Goal: Information Seeking & Learning: Learn about a topic

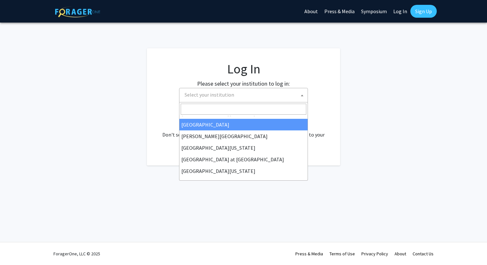
scroll to position [216, 0]
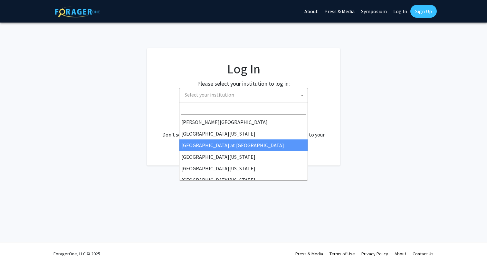
select select "18"
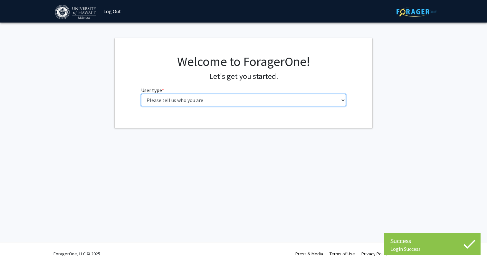
click at [249, 102] on select "Please tell us who you are Undergraduate Student Master's Student Doctoral Cand…" at bounding box center [243, 100] width 205 height 12
select select "1: undergrad"
click at [141, 94] on select "Please tell us who you are Undergraduate Student Master's Student Doctoral Cand…" at bounding box center [243, 100] width 205 height 12
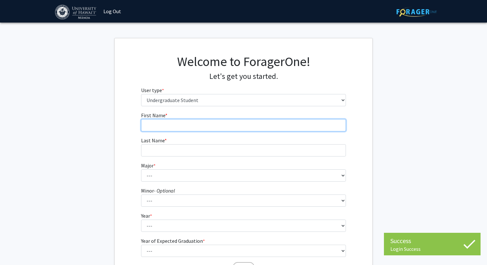
click at [279, 126] on input "First Name * required" at bounding box center [243, 125] width 205 height 12
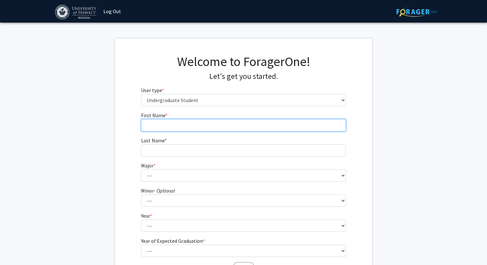
type input "[PERSON_NAME]"
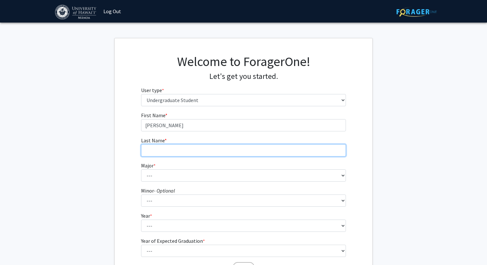
type input "Rosabia"
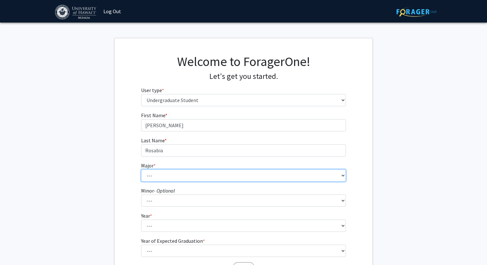
click at [188, 178] on select "--- Accounting American Studies Animal Sciences Anthropology Art Art History As…" at bounding box center [243, 175] width 205 height 12
select select "72: 1454"
click at [141, 169] on select "--- Accounting American Studies Animal Sciences Anthropology Art Art History As…" at bounding box center [243, 175] width 205 height 12
click at [177, 177] on select "--- Accounting American Studies Animal Sciences Anthropology Art Art History As…" at bounding box center [243, 175] width 205 height 12
click at [141, 169] on select "--- Accounting American Studies Animal Sciences Anthropology Art Art History As…" at bounding box center [243, 175] width 205 height 12
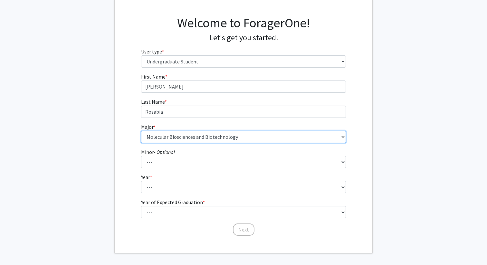
scroll to position [41, 0]
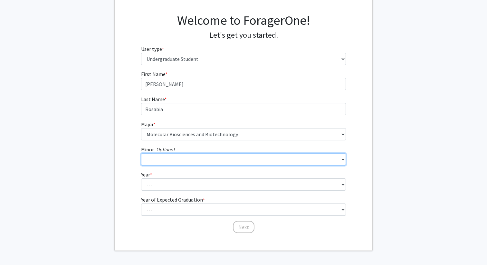
click at [174, 159] on select "--- American Studies Anthropology Art Art History Asian Studies Astronomy Astro…" at bounding box center [243, 159] width 205 height 12
select select "2: 1024"
click at [141, 153] on select "--- American Studies Anthropology Art Art History Asian Studies Astronomy Astro…" at bounding box center [243, 159] width 205 height 12
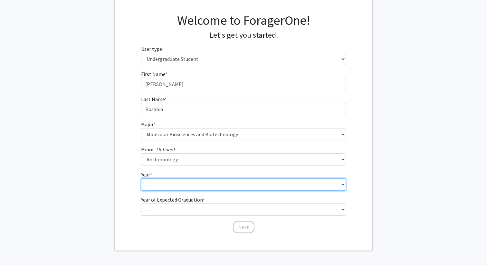
click at [170, 186] on select "--- First-year Sophomore Junior Senior Postbaccalaureate Certificate" at bounding box center [243, 184] width 205 height 12
select select "4: senior"
click at [141, 178] on select "--- First-year Sophomore Junior Senior Postbaccalaureate Certificate" at bounding box center [243, 184] width 205 height 12
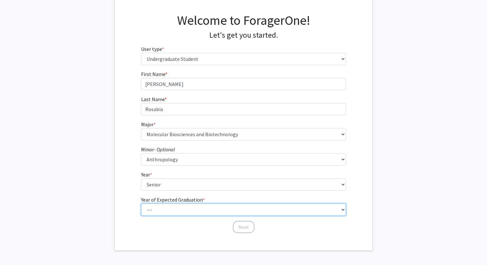
click at [165, 209] on select "--- 2025 2026 2027 2028 2029 2030 2031 2032 2033 2034" at bounding box center [243, 210] width 205 height 12
select select "2: 2026"
click at [141, 204] on select "--- 2025 2026 2027 2028 2029 2030 2031 2032 2033 2034" at bounding box center [243, 210] width 205 height 12
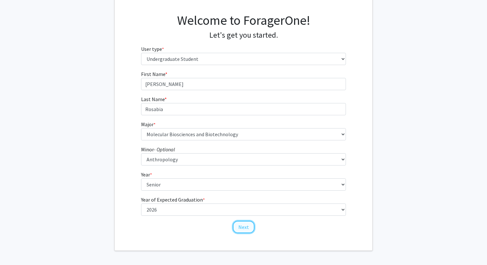
click at [242, 224] on button "Next" at bounding box center [244, 227] width 22 height 12
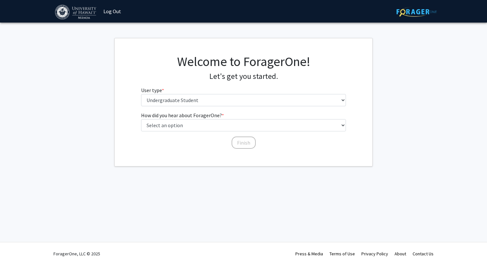
scroll to position [0, 0]
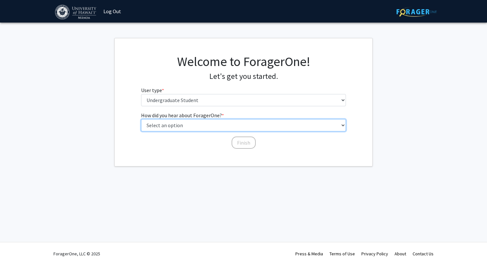
click at [197, 124] on select "Select an option Peer/student recommendation Faculty/staff recommendation Unive…" at bounding box center [243, 125] width 205 height 12
select select "4: university_email"
click at [141, 119] on select "Select an option Peer/student recommendation Faculty/staff recommendation Unive…" at bounding box center [243, 125] width 205 height 12
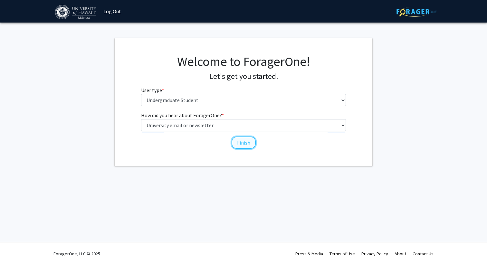
click at [237, 141] on button "Finish" at bounding box center [244, 143] width 24 height 12
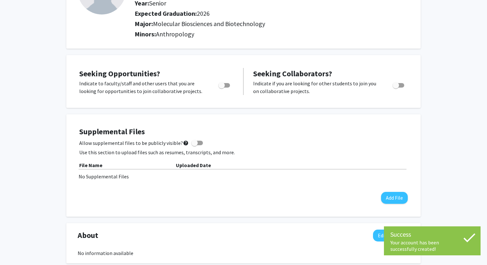
scroll to position [78, 0]
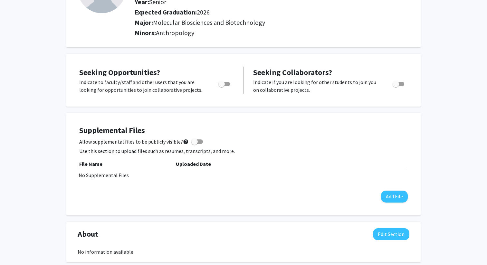
click at [224, 85] on span "Toggle" at bounding box center [221, 84] width 6 height 6
click at [222, 86] on input "Are you actively seeking opportunities?" at bounding box center [221, 86] width 0 height 0
checkbox input "true"
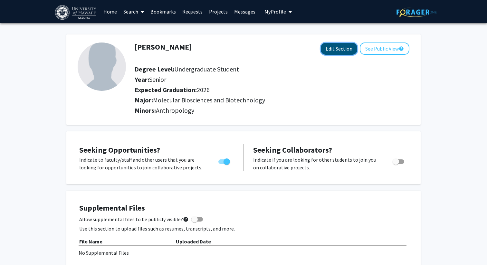
click at [338, 53] on button "Edit Section" at bounding box center [339, 49] width 36 height 12
select select "senior"
select select "2026"
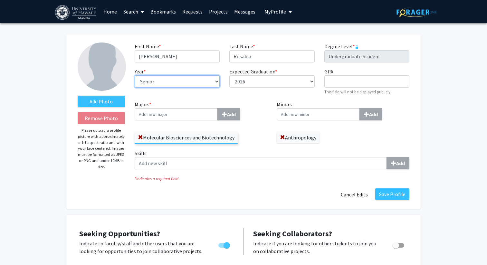
click at [169, 82] on select "--- First-year Sophomore Junior Senior Postbaccalaureate Certificate" at bounding box center [177, 81] width 85 height 12
select select "junior"
click at [135, 75] on select "--- First-year Sophomore Junior Senior Postbaccalaureate Certificate" at bounding box center [177, 81] width 85 height 12
click at [392, 196] on button "Save Profile" at bounding box center [392, 194] width 34 height 12
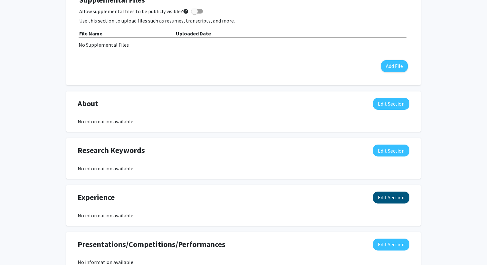
scroll to position [202, 0]
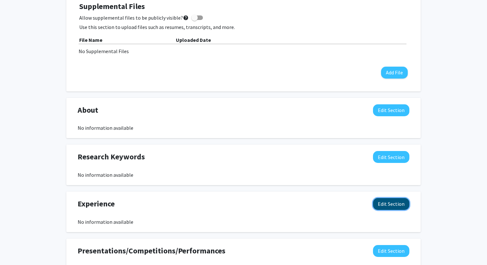
click at [396, 208] on button "Edit Section" at bounding box center [391, 204] width 36 height 12
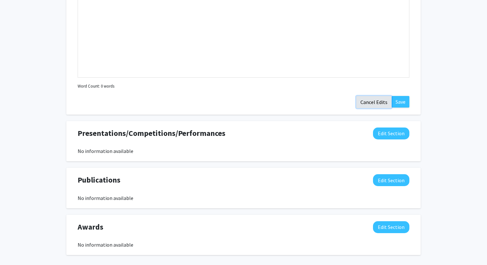
click at [373, 103] on button "Cancel Edits" at bounding box center [373, 102] width 35 height 12
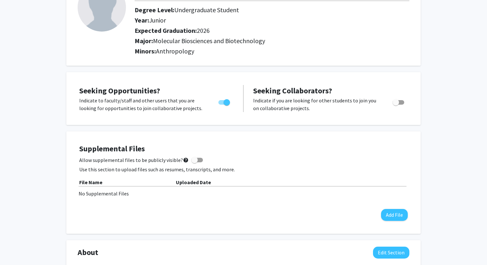
scroll to position [0, 0]
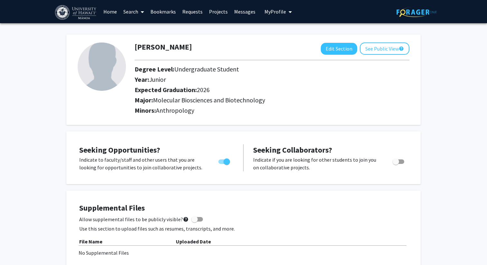
click at [134, 10] on link "Search" at bounding box center [133, 11] width 27 height 23
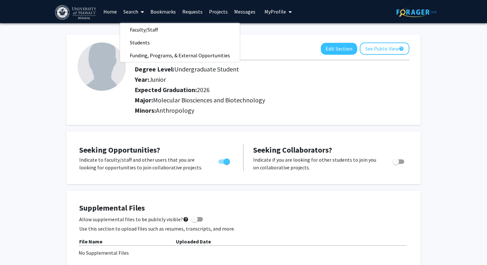
click at [223, 14] on link "Projects" at bounding box center [218, 11] width 25 height 23
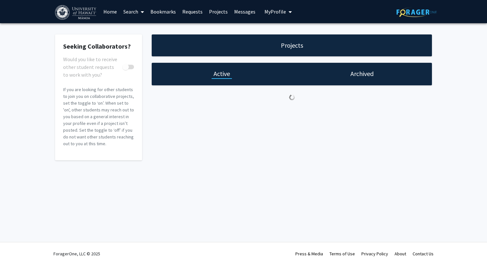
click at [219, 11] on link "Projects" at bounding box center [218, 11] width 25 height 23
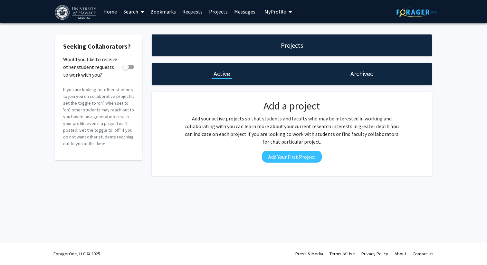
click at [109, 12] on link "Home" at bounding box center [110, 11] width 20 height 23
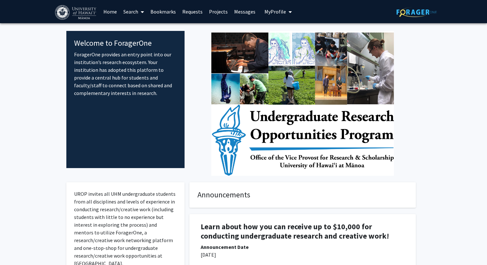
click at [136, 13] on link "Search" at bounding box center [133, 11] width 27 height 23
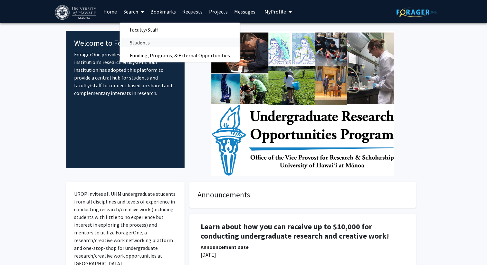
click at [139, 42] on span "Students" at bounding box center [139, 42] width 39 height 13
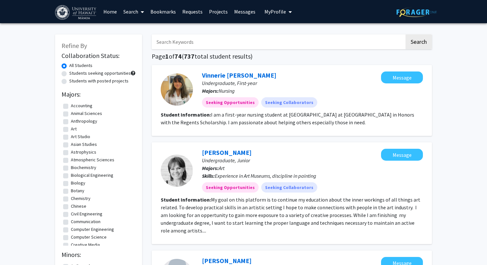
click at [69, 81] on label "Students with posted projects" at bounding box center [98, 81] width 59 height 7
click at [69, 81] on input "Students with posted projects" at bounding box center [71, 80] width 4 height 4
radio input "true"
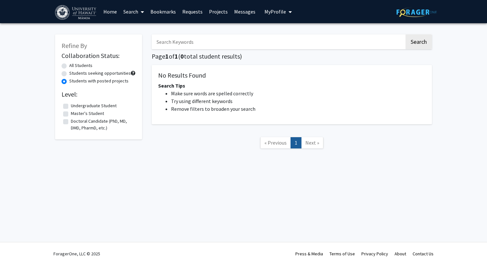
click at [67, 72] on div "Students seeking opportunities" at bounding box center [99, 74] width 74 height 8
click at [69, 73] on label "Students seeking opportunities" at bounding box center [100, 73] width 62 height 7
click at [69, 73] on input "Students seeking opportunities" at bounding box center [71, 72] width 4 height 4
radio input "true"
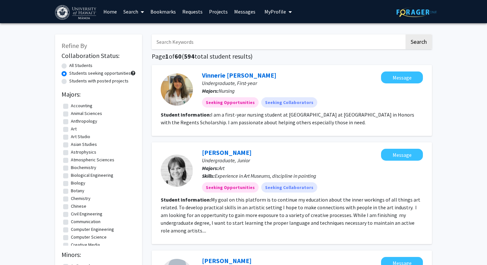
click at [69, 81] on label "Students with posted projects" at bounding box center [98, 81] width 59 height 7
click at [69, 81] on input "Students with posted projects" at bounding box center [71, 80] width 4 height 4
radio input "true"
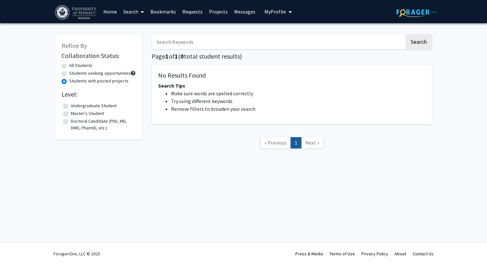
click at [69, 68] on label "All Students" at bounding box center [80, 65] width 23 height 7
click at [69, 66] on input "All Students" at bounding box center [71, 64] width 4 height 4
radio input "true"
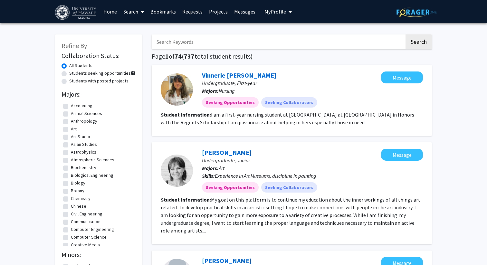
click at [143, 13] on icon at bounding box center [142, 11] width 3 height 5
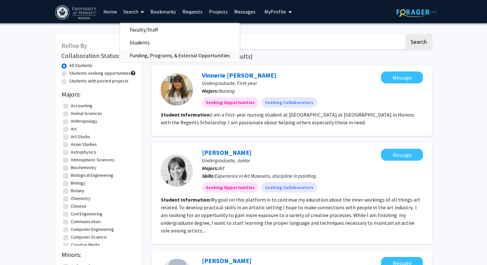
click at [159, 55] on span "Funding, Programs, & External Opportunities" at bounding box center [179, 55] width 119 height 13
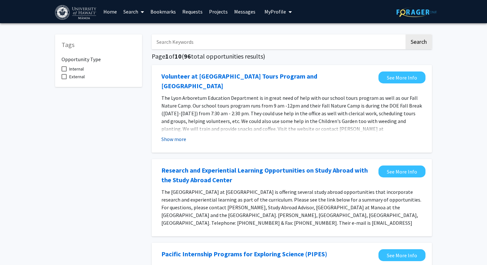
click at [178, 135] on button "Show more" at bounding box center [173, 139] width 25 height 8
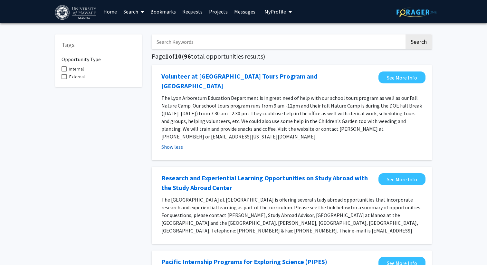
click at [174, 143] on button "Show less" at bounding box center [172, 147] width 22 height 8
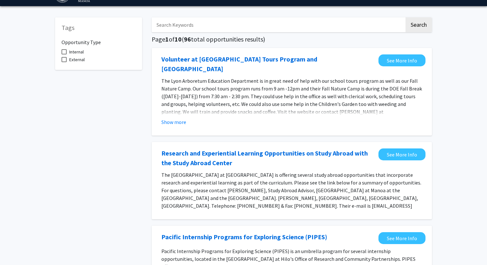
scroll to position [20, 0]
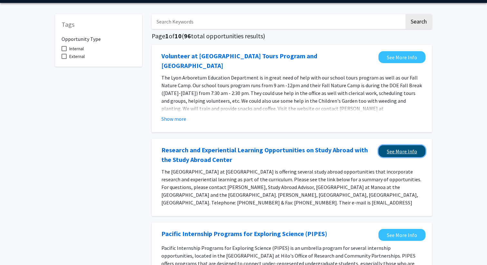
click at [384, 145] on link "See More Info" at bounding box center [401, 151] width 47 height 12
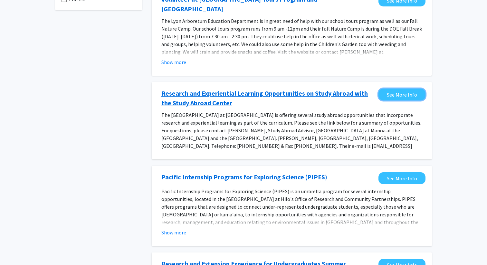
scroll to position [80, 0]
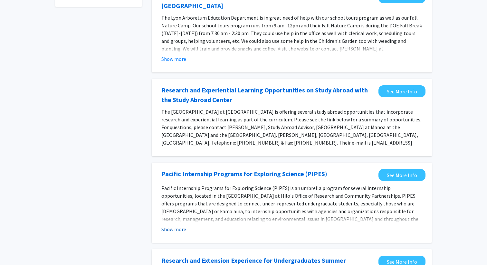
click at [170, 225] on button "Show more" at bounding box center [173, 229] width 25 height 8
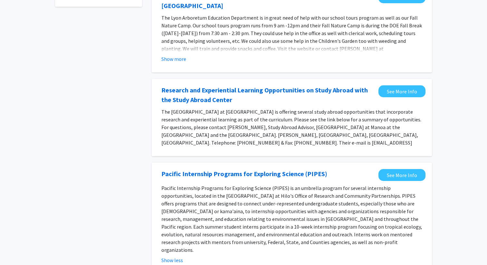
click at [387, 184] on p "Pacific Internship Programs for Exploring Science (PIPES) is an umbrella progra…" at bounding box center [291, 219] width 261 height 70
click at [396, 174] on fg-opportunity "Pacific Internship Programs for Exploring Science (PIPES) See More Info Pacific…" at bounding box center [291, 218] width 267 height 98
click at [404, 173] on link "See More Info" at bounding box center [401, 175] width 47 height 12
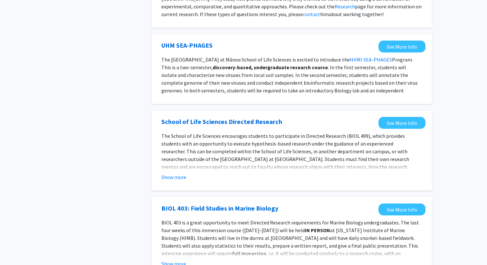
scroll to position [576, 0]
click at [166, 260] on button "Show more" at bounding box center [173, 264] width 25 height 8
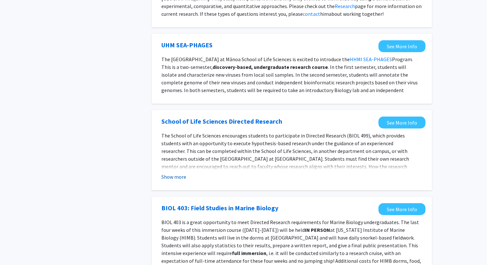
click at [177, 173] on button "Show more" at bounding box center [173, 177] width 25 height 8
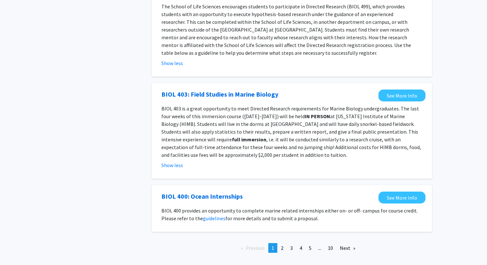
scroll to position [709, 0]
